Goal: Task Accomplishment & Management: Complete application form

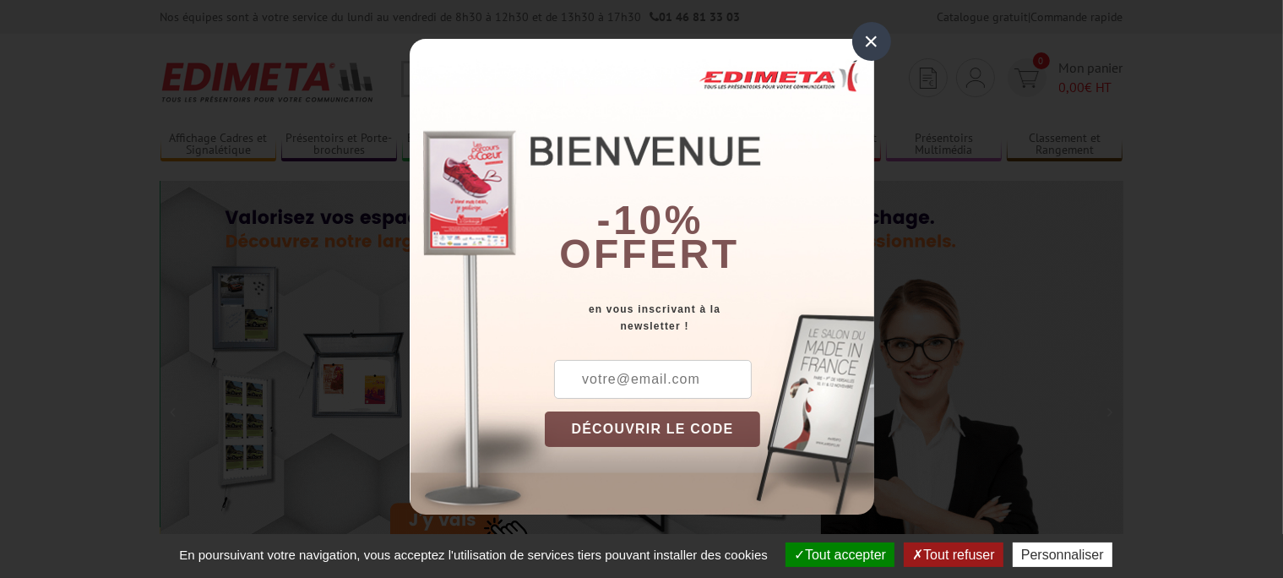
click at [871, 46] on div "×" at bounding box center [871, 41] width 39 height 39
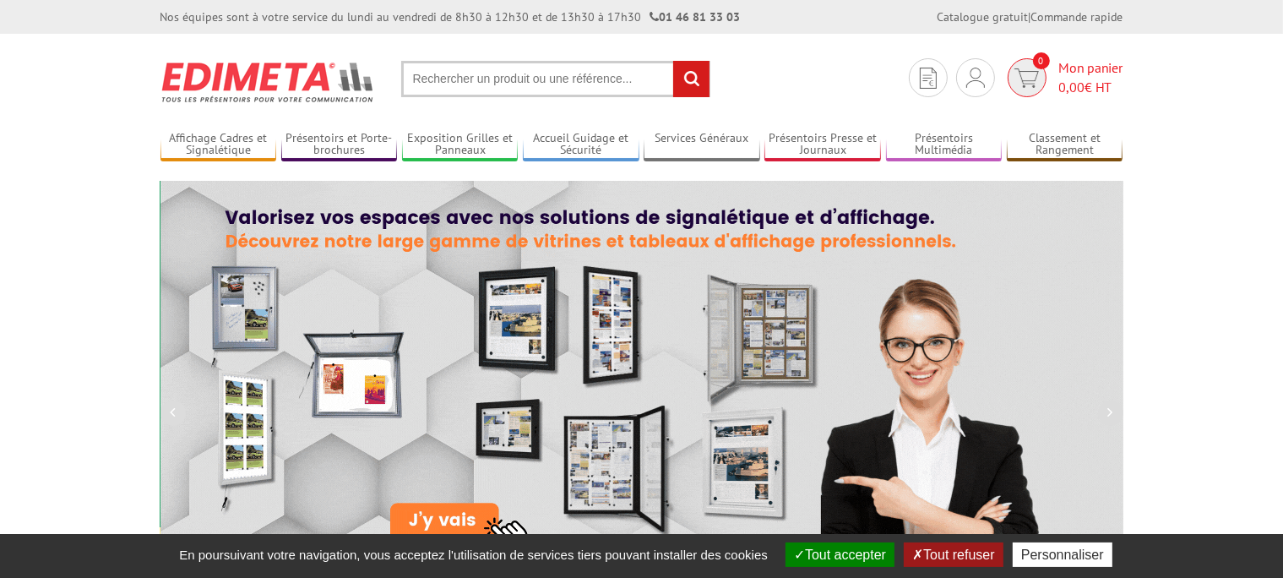
click at [1053, 84] on link "0 Mon panier 0,00 € HT" at bounding box center [1063, 77] width 120 height 39
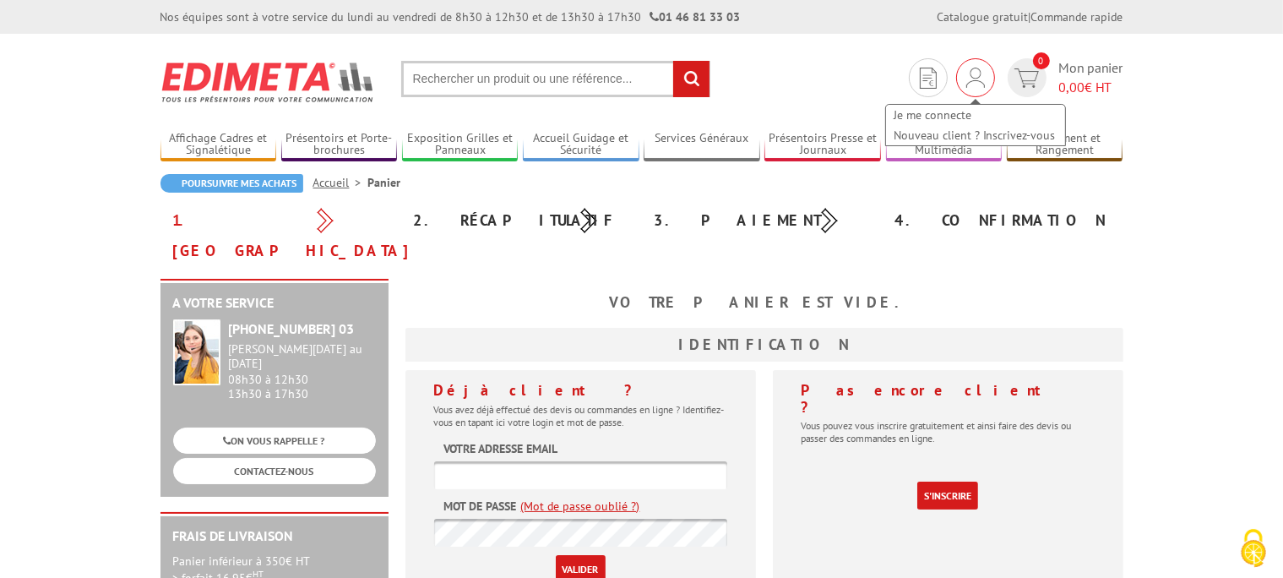
click at [972, 78] on img at bounding box center [975, 78] width 19 height 20
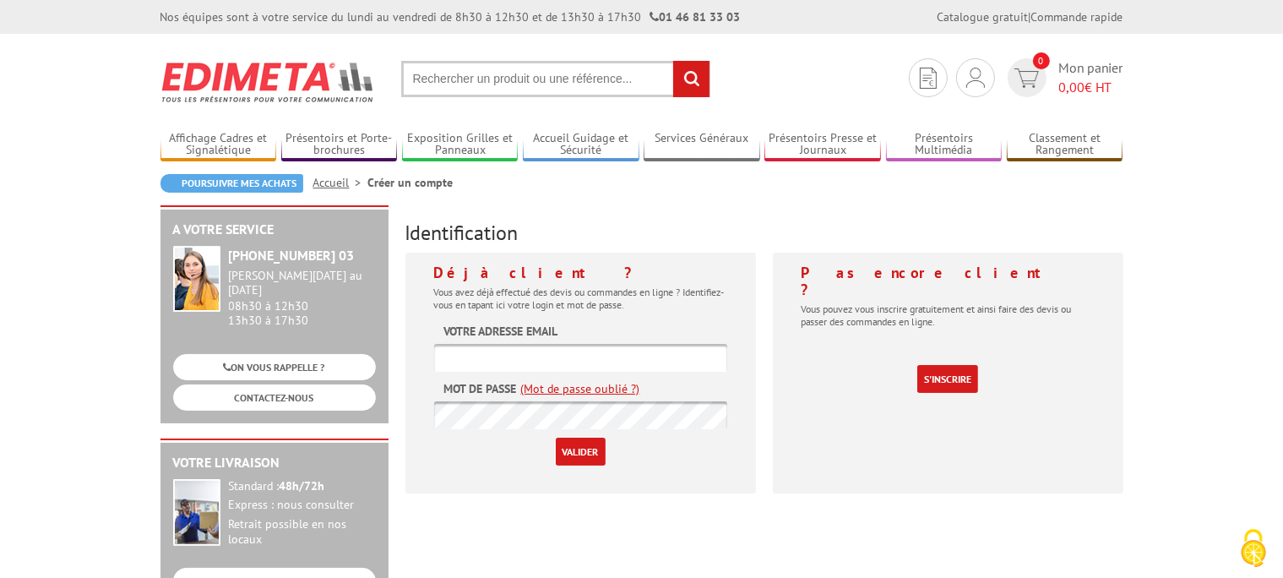
click at [560, 365] on input "text" at bounding box center [580, 358] width 293 height 28
type input "webmestre@ville-feyzin.fr"
click at [556, 437] on input "Valider" at bounding box center [581, 451] width 50 height 28
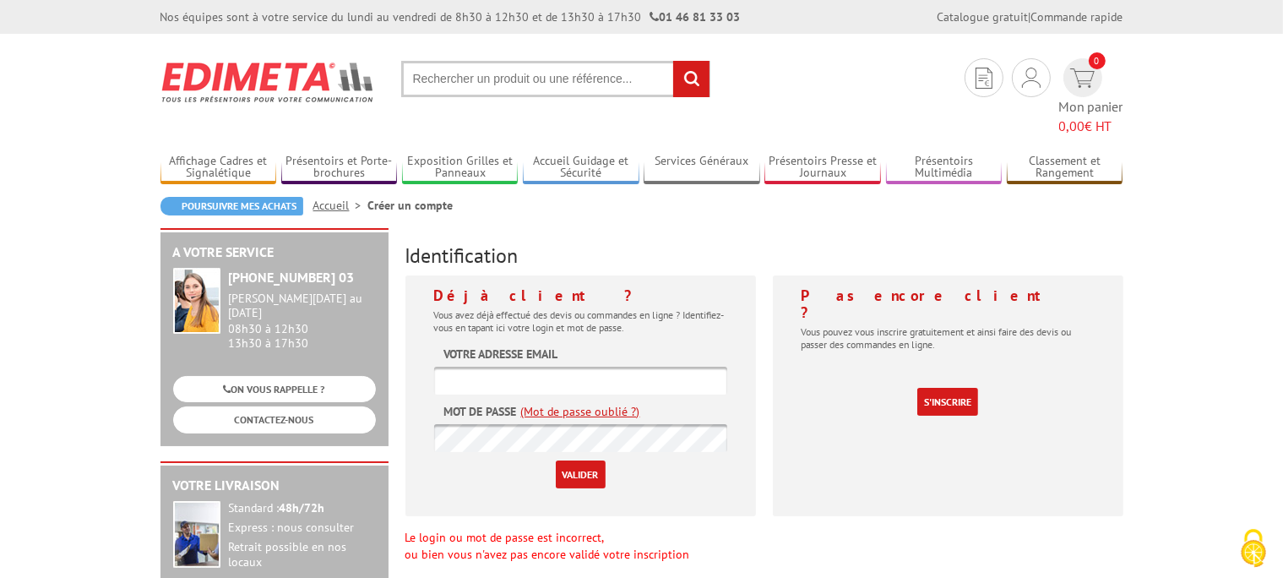
click at [493, 366] on input "text" at bounding box center [580, 380] width 293 height 28
type input "webmestre@ville-feyzin.fr"
click at [556, 460] on input "Valider" at bounding box center [581, 474] width 50 height 28
